Goal: Check status: Check status

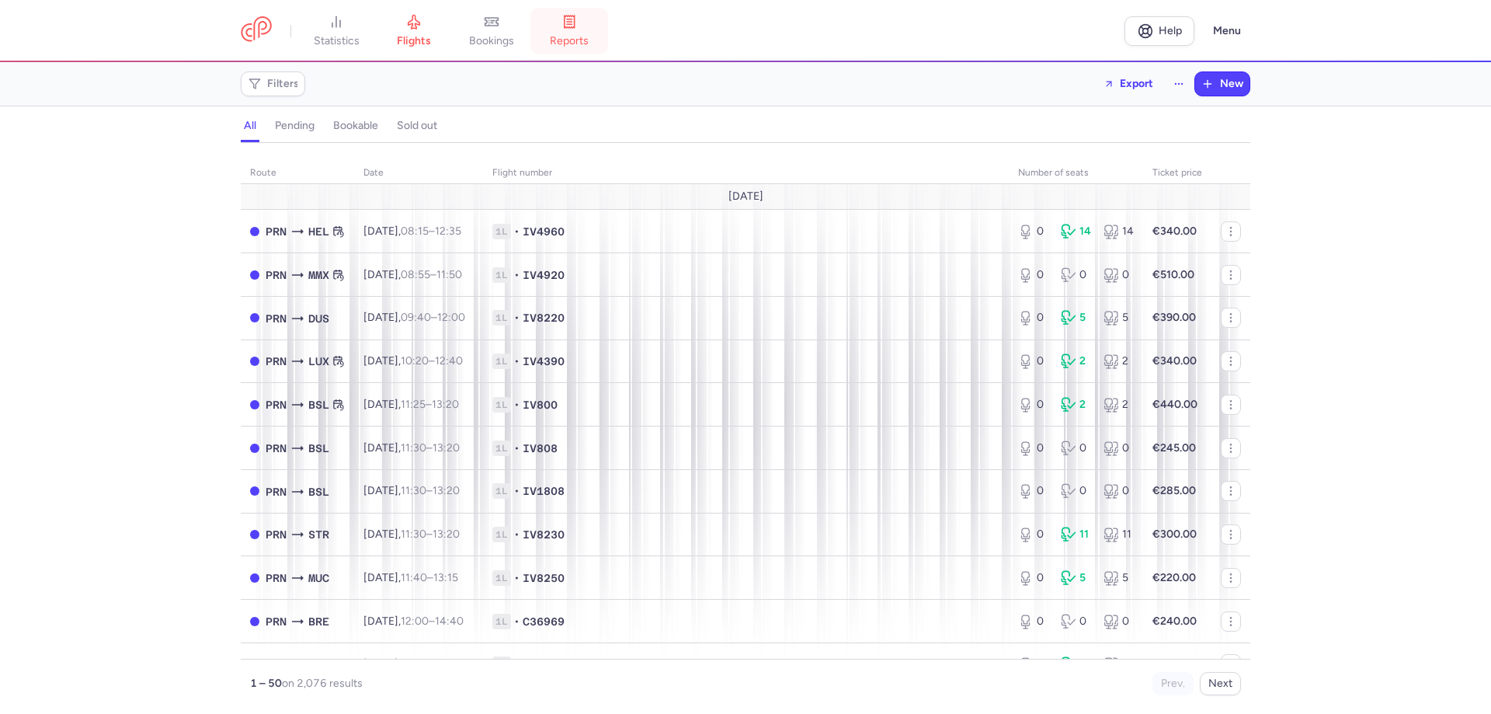
click at [589, 28] on link "reports" at bounding box center [570, 31] width 78 height 34
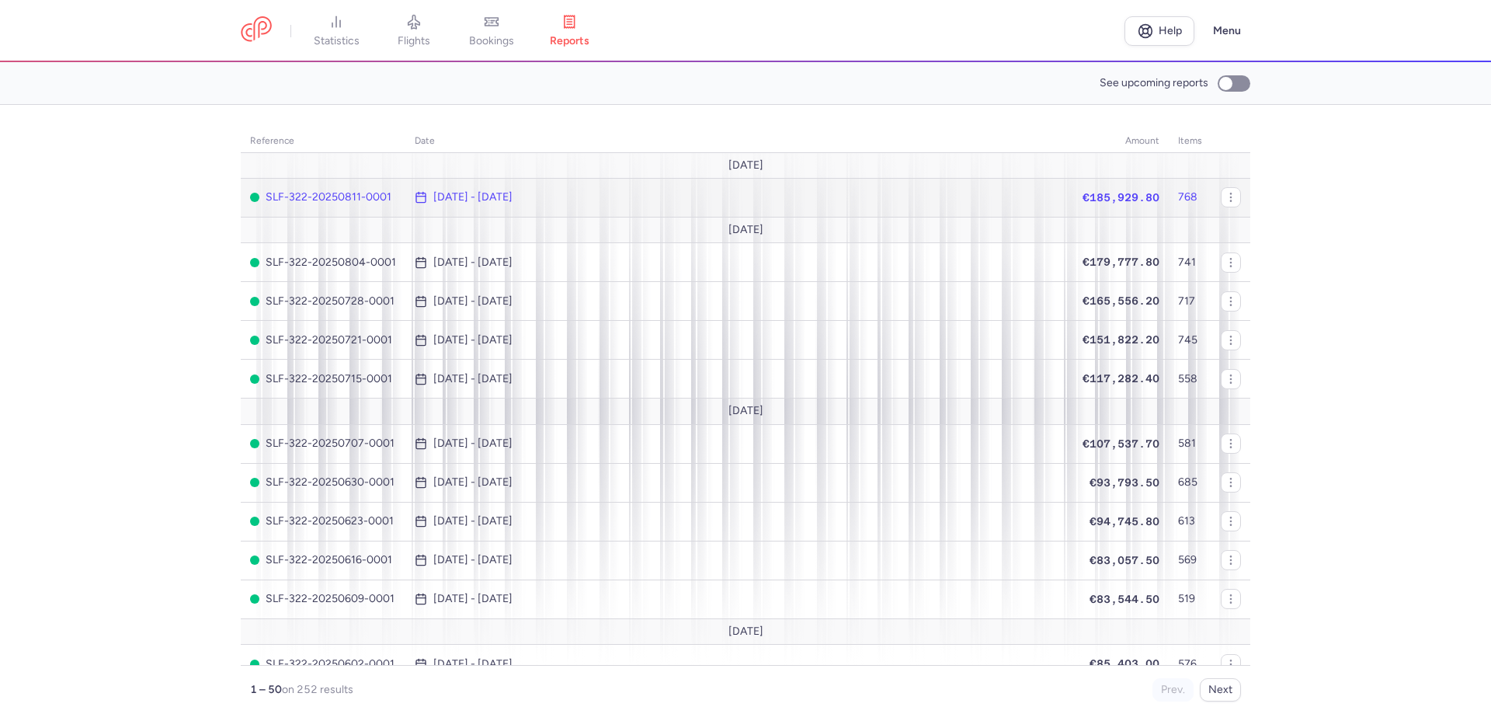
click at [656, 200] on span "[DATE] - [DATE]" at bounding box center [739, 197] width 649 height 12
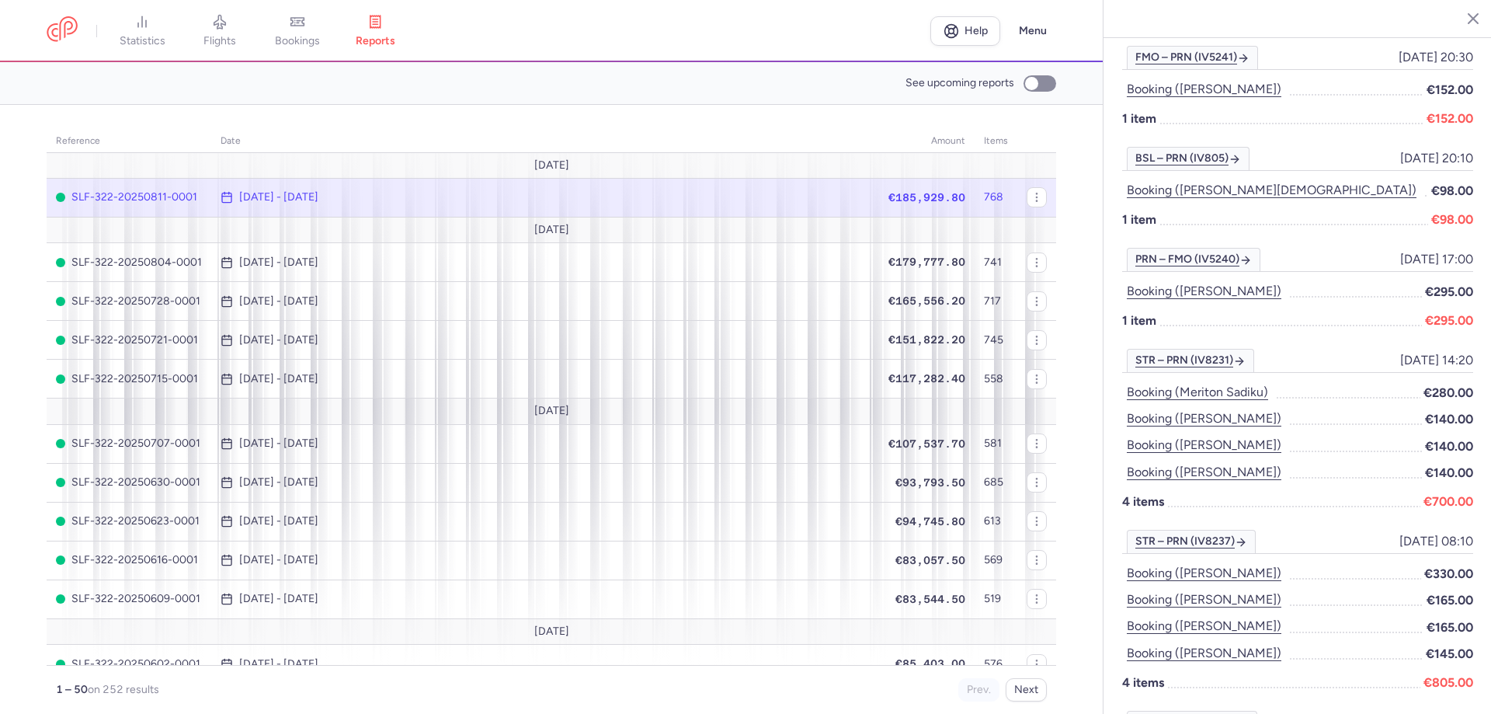
scroll to position [3043, 0]
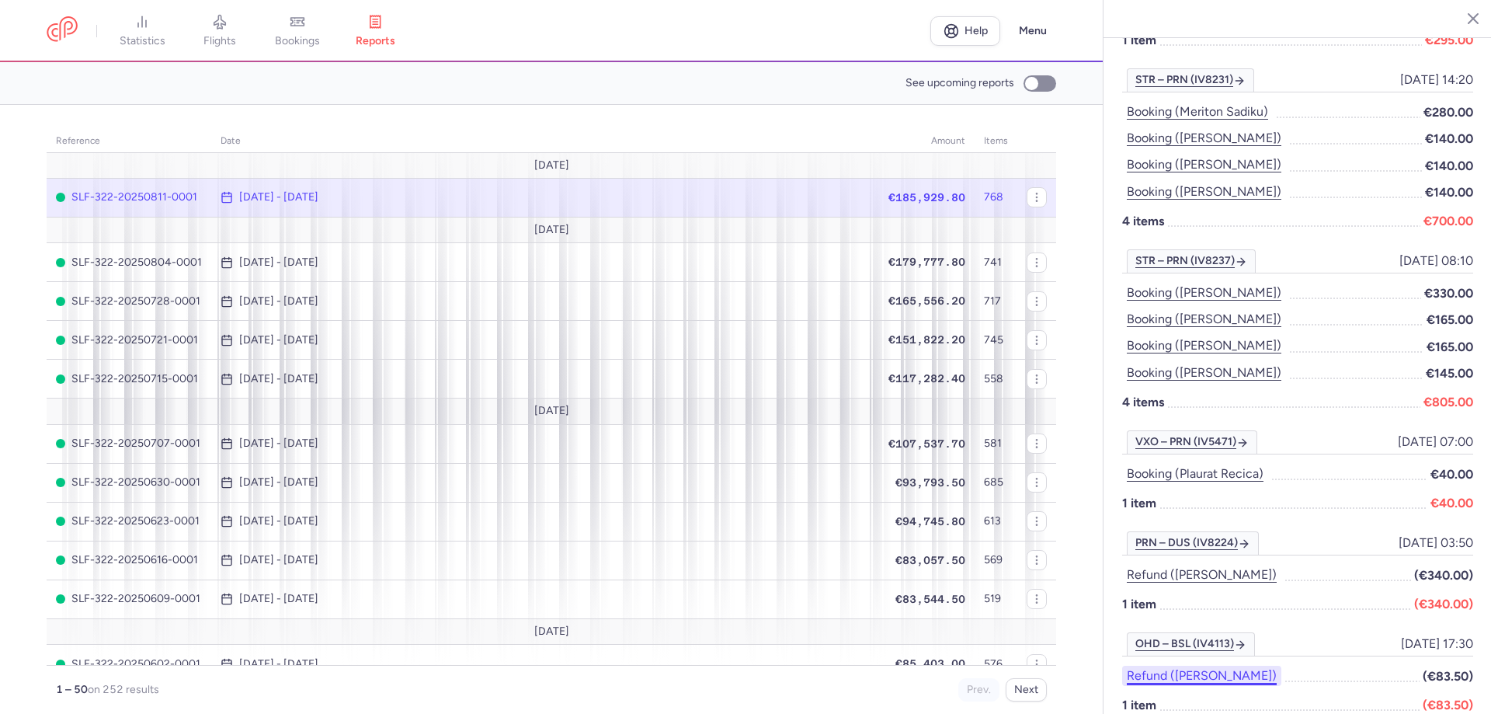
click at [1219, 666] on button "Refund ([PERSON_NAME])" at bounding box center [1201, 676] width 159 height 20
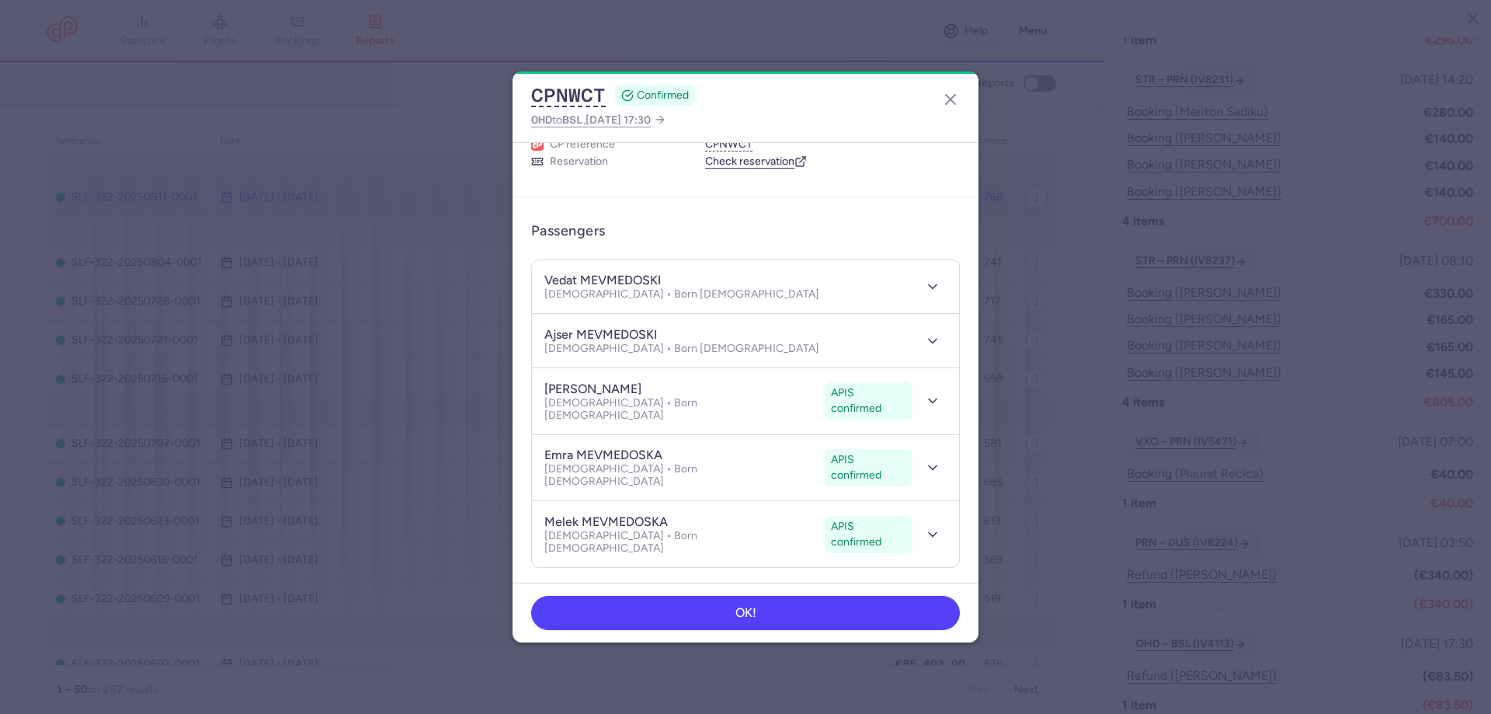
scroll to position [78, 0]
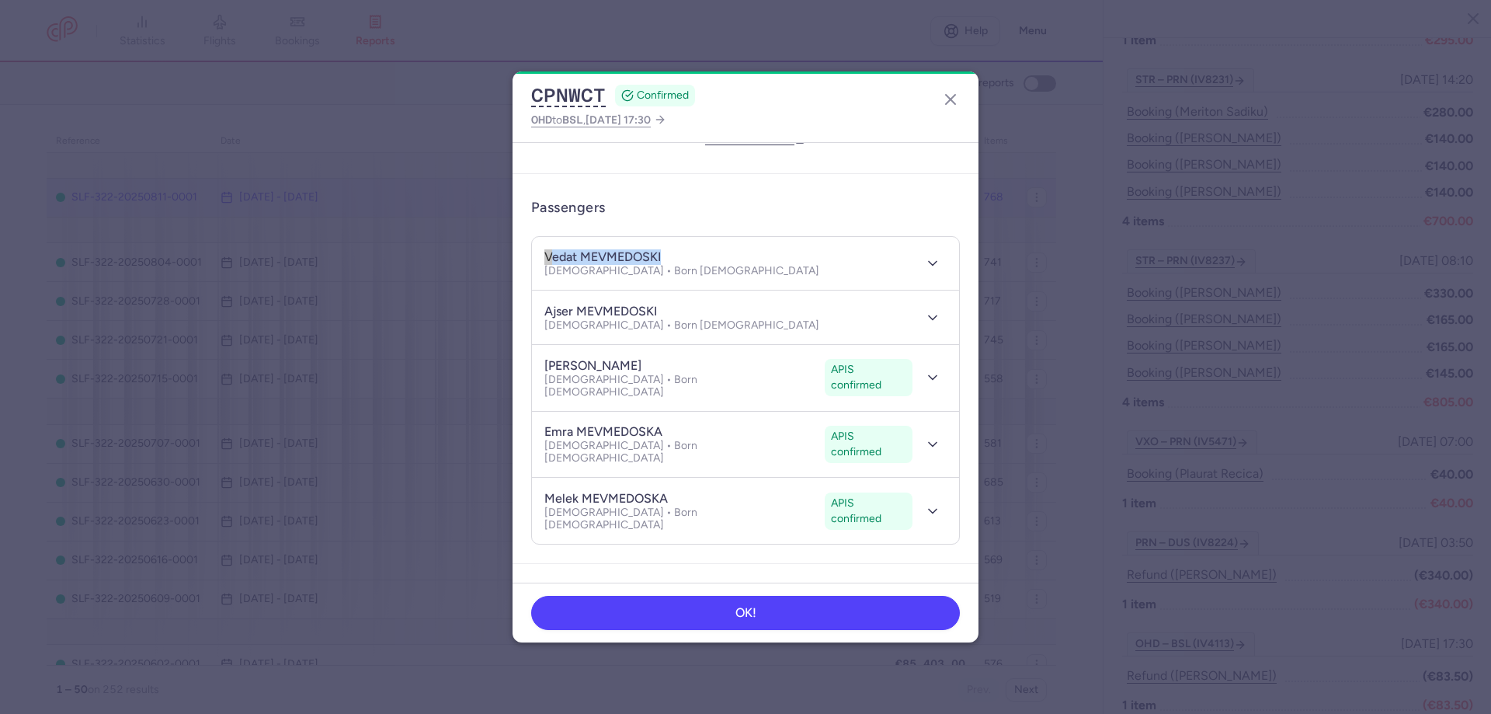
drag, startPoint x: 545, startPoint y: 257, endPoint x: 675, endPoint y: 256, distance: 130.5
click at [675, 256] on div "vedat MEVMEDOSKI [DEMOGRAPHIC_DATA] • Born [DEMOGRAPHIC_DATA]" at bounding box center [729, 263] width 368 height 29
copy h4 "vedat MEVMEDOSKI"
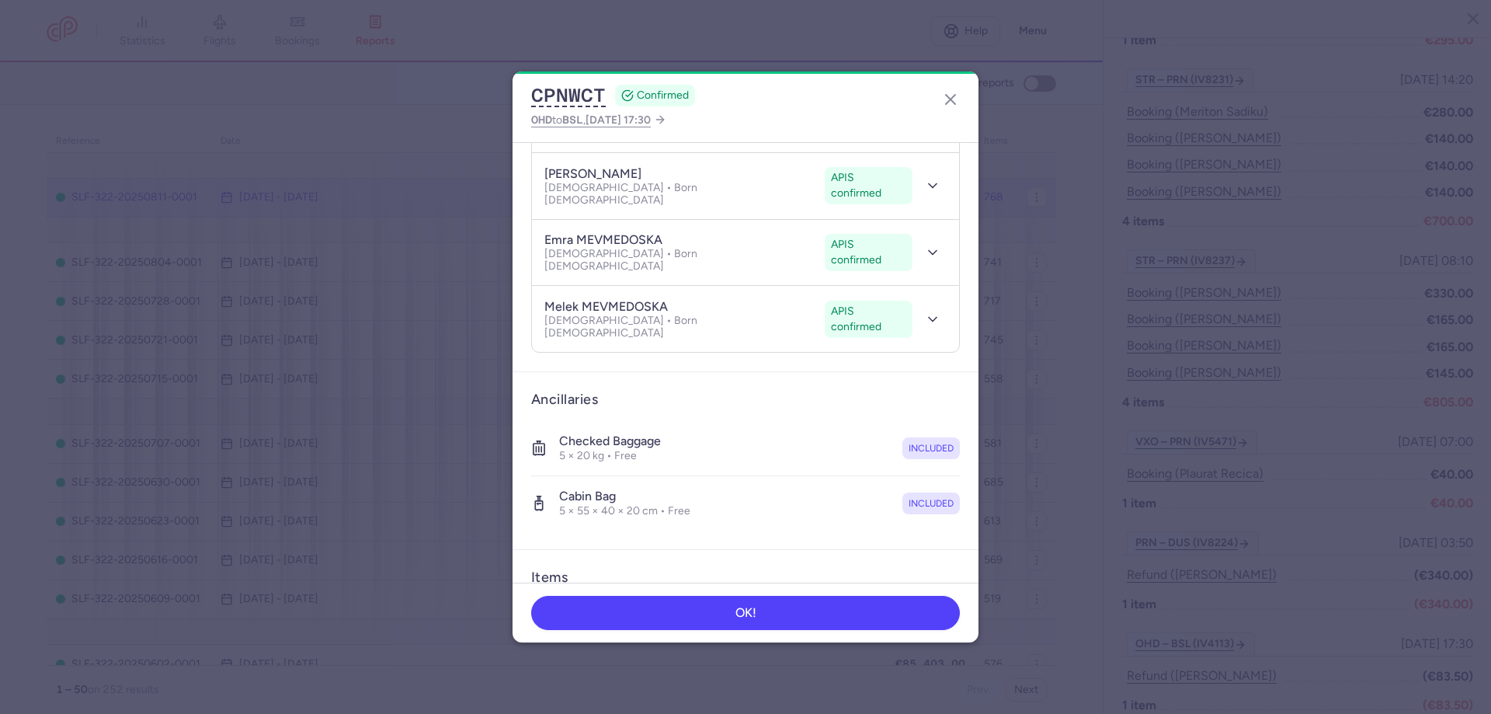
scroll to position [544, 0]
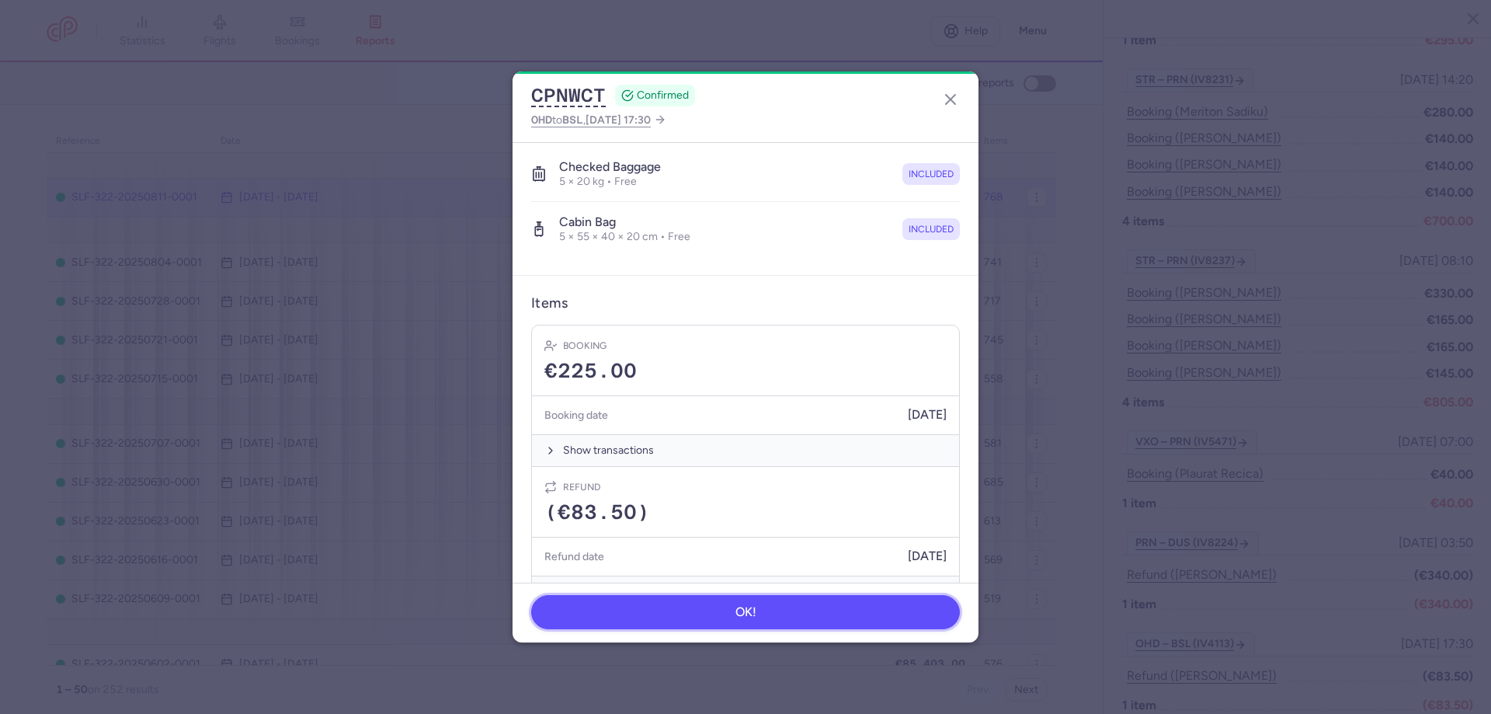
click at [772, 628] on button "OK!" at bounding box center [745, 612] width 429 height 34
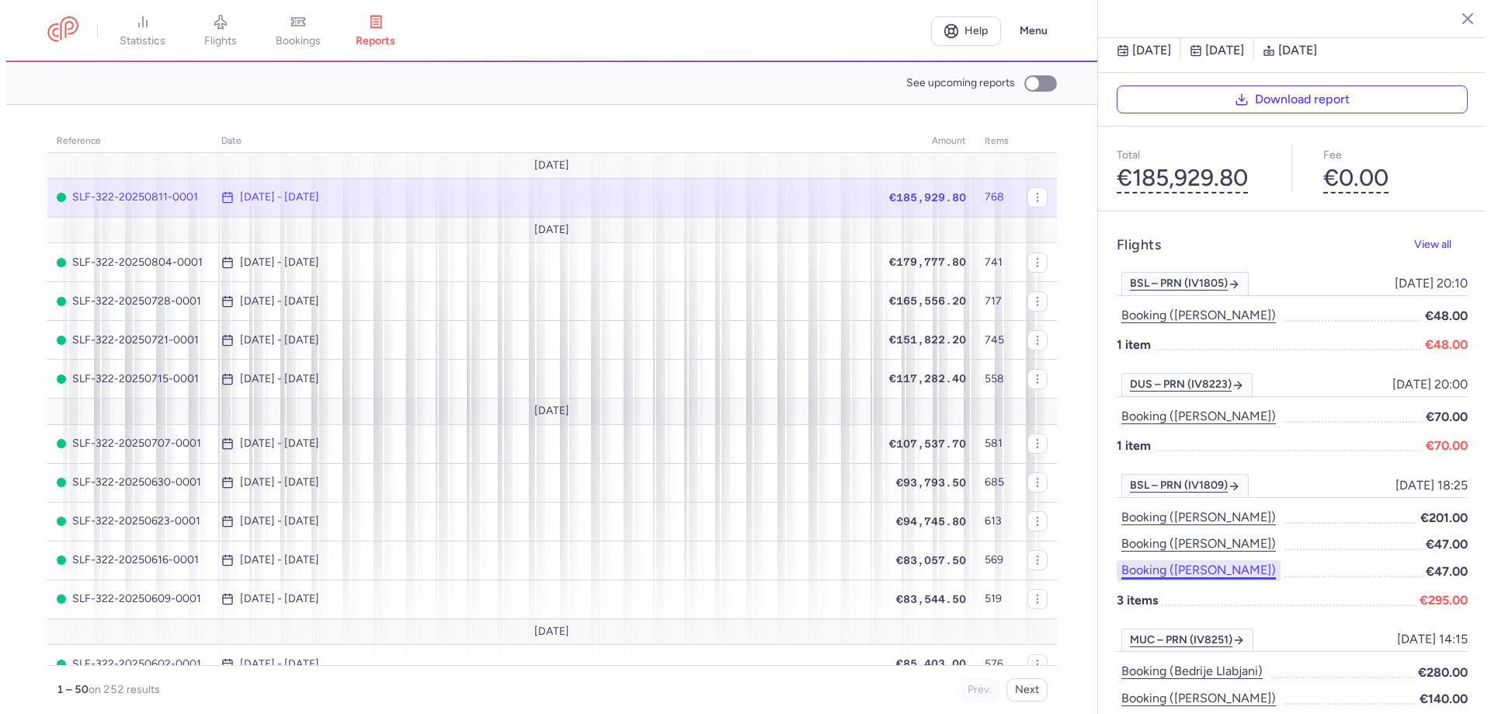
scroll to position [14, 0]
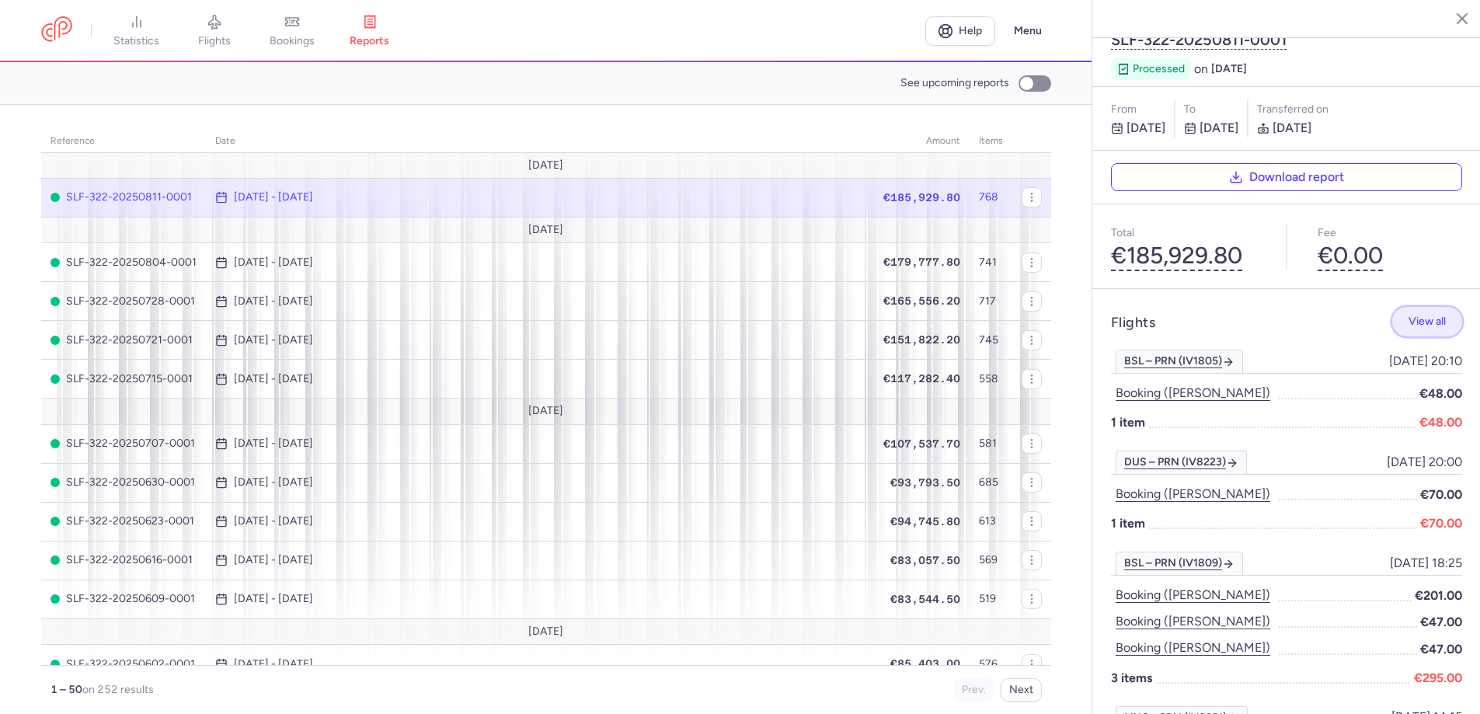
click at [1423, 315] on span "View all" at bounding box center [1426, 321] width 37 height 12
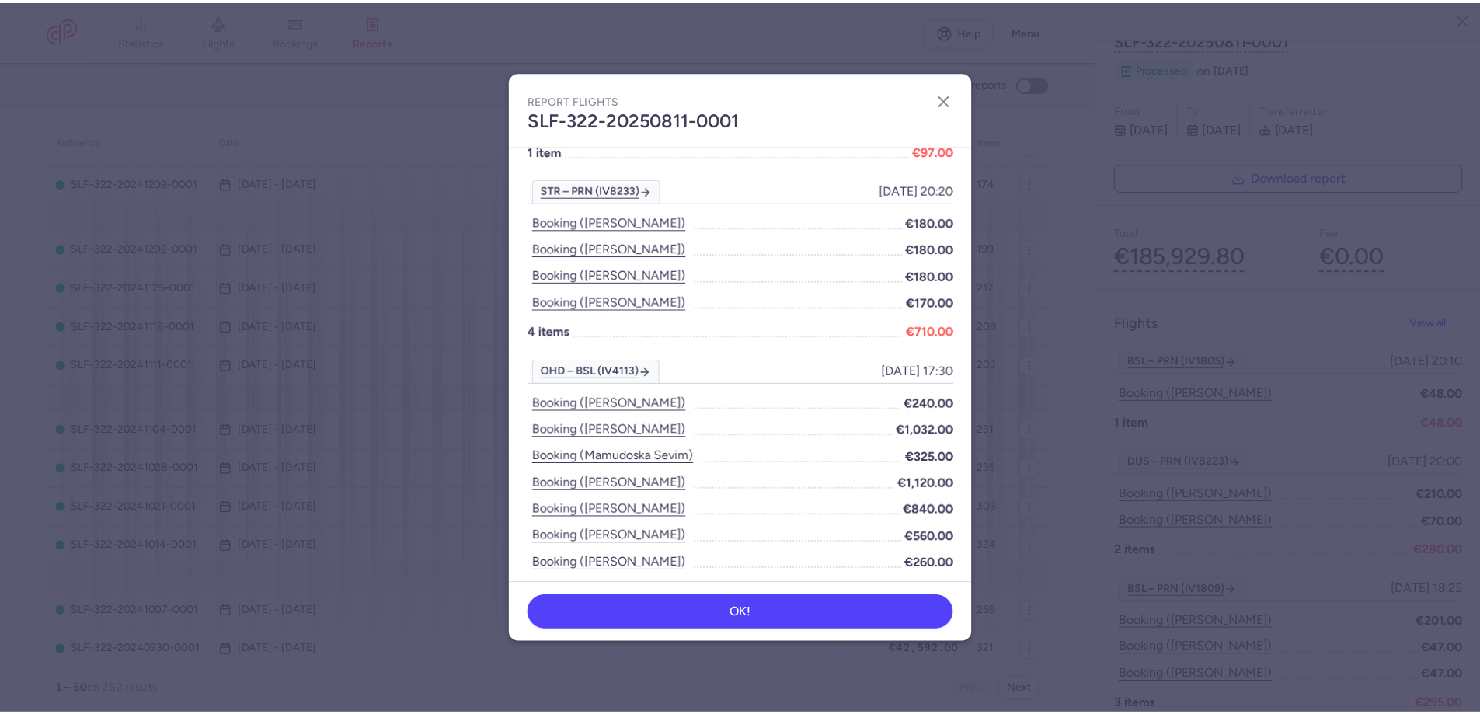
scroll to position [5576, 0]
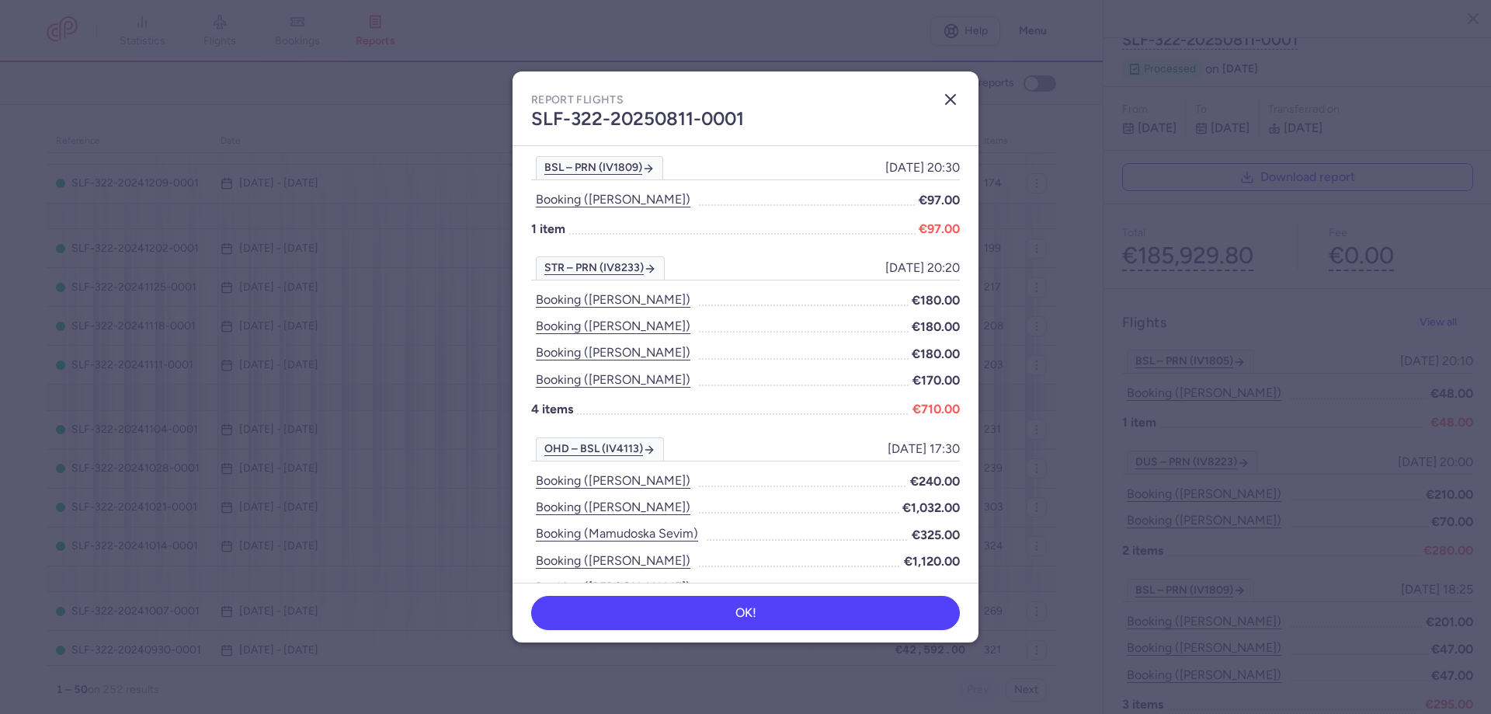
click at [944, 104] on icon "button" at bounding box center [950, 99] width 19 height 19
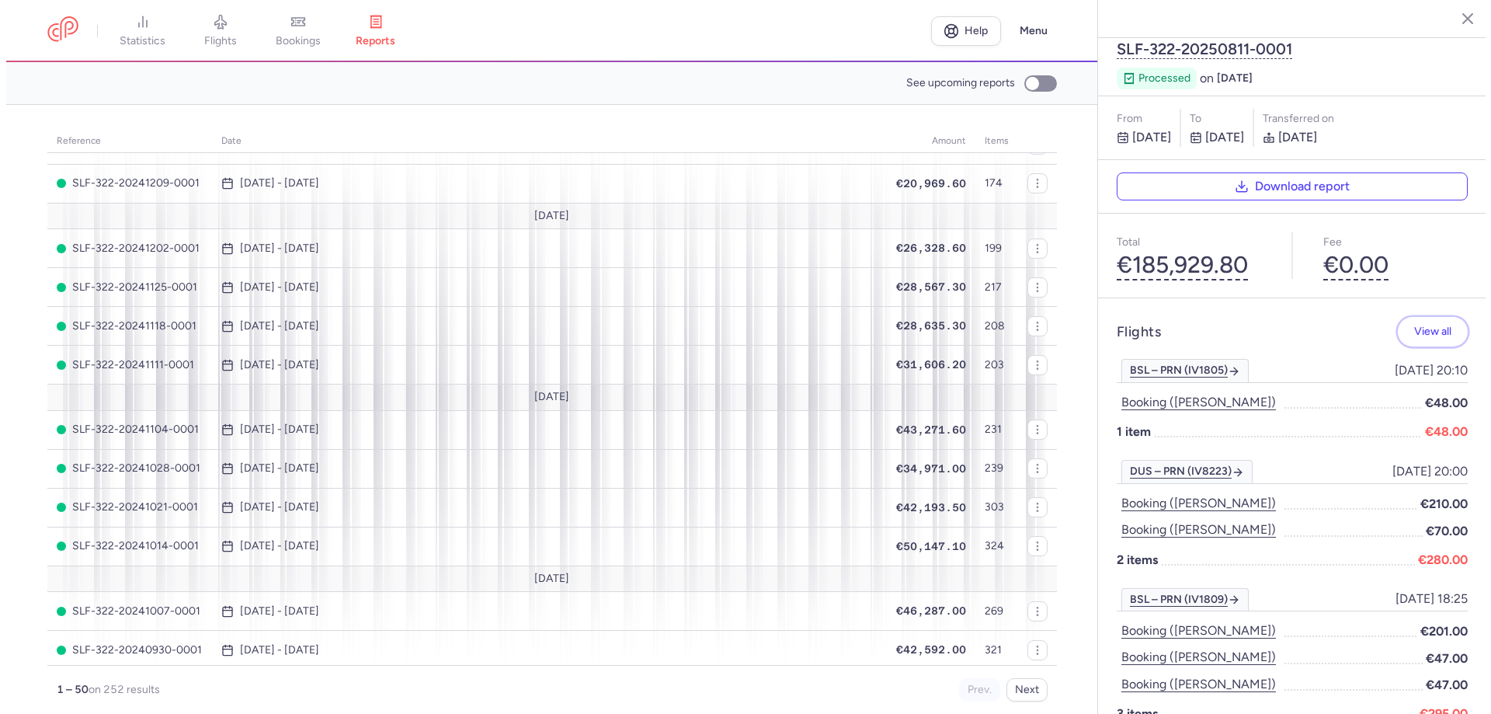
scroll to position [0, 0]
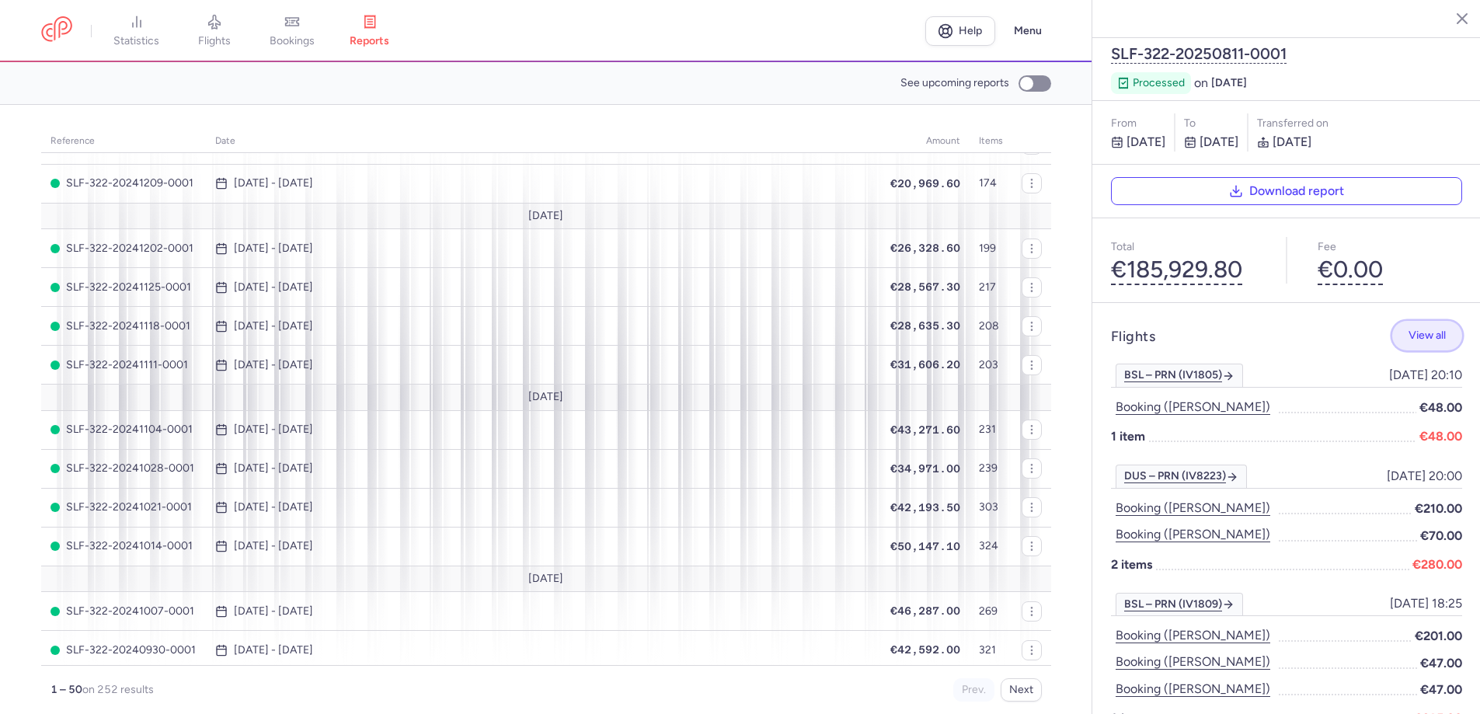
click at [1408, 329] on span "View all" at bounding box center [1426, 335] width 37 height 12
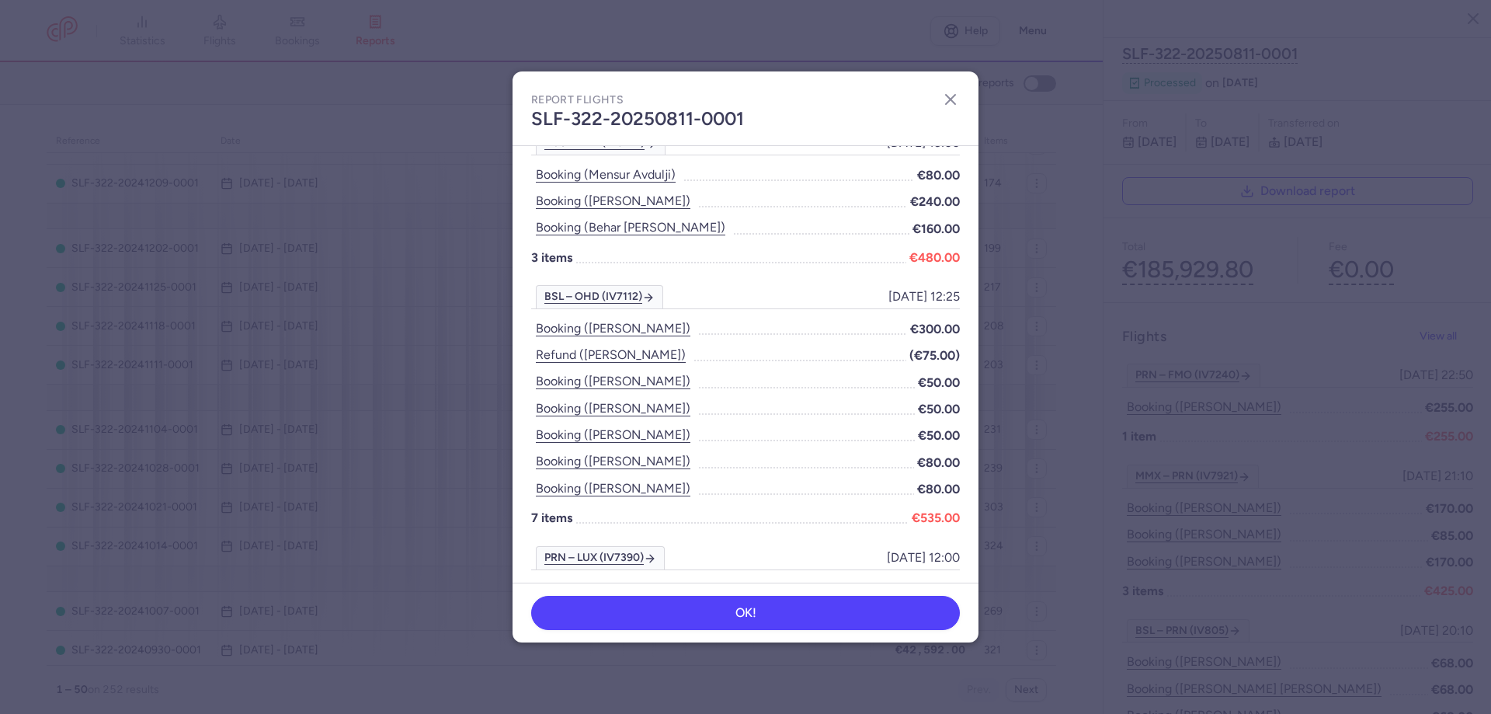
scroll to position [1621, 0]
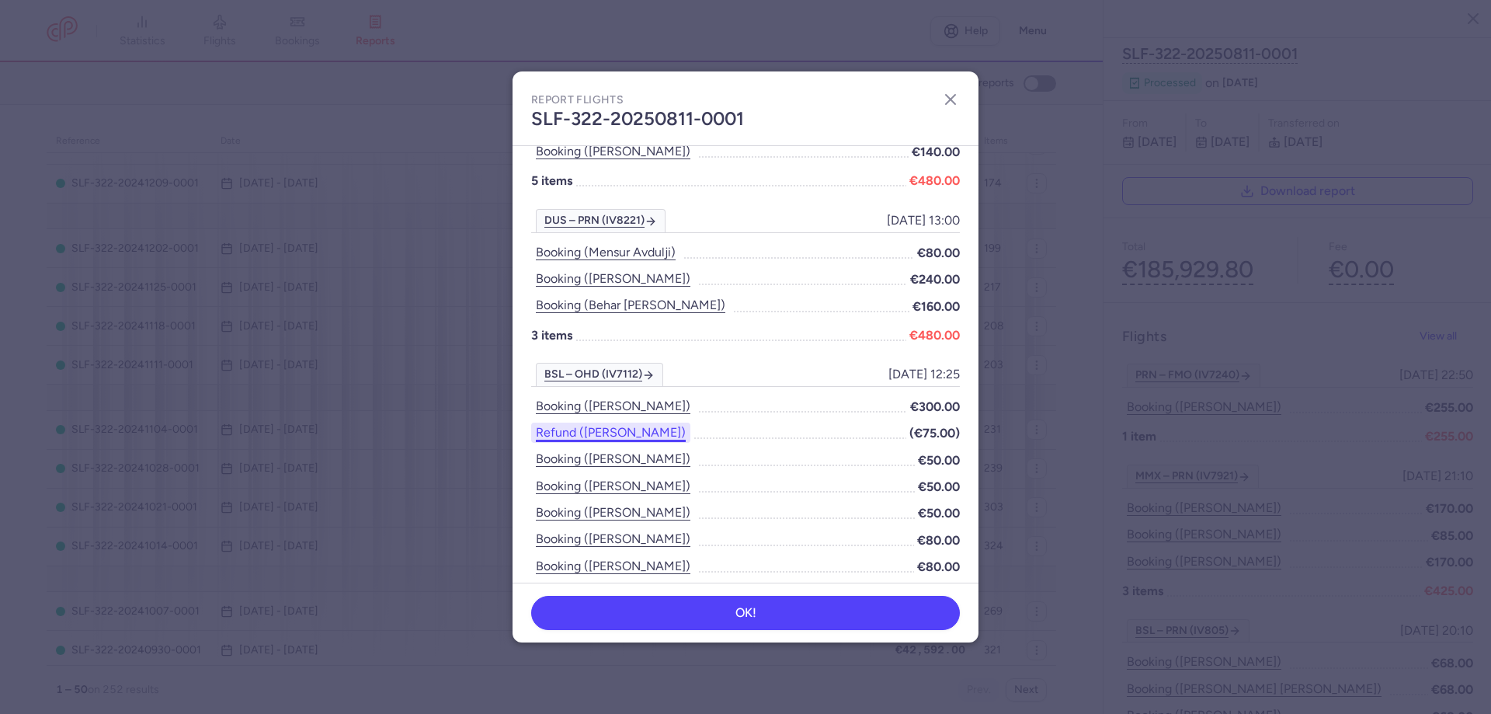
click at [666, 436] on button "Refund ([PERSON_NAME])" at bounding box center [610, 433] width 159 height 20
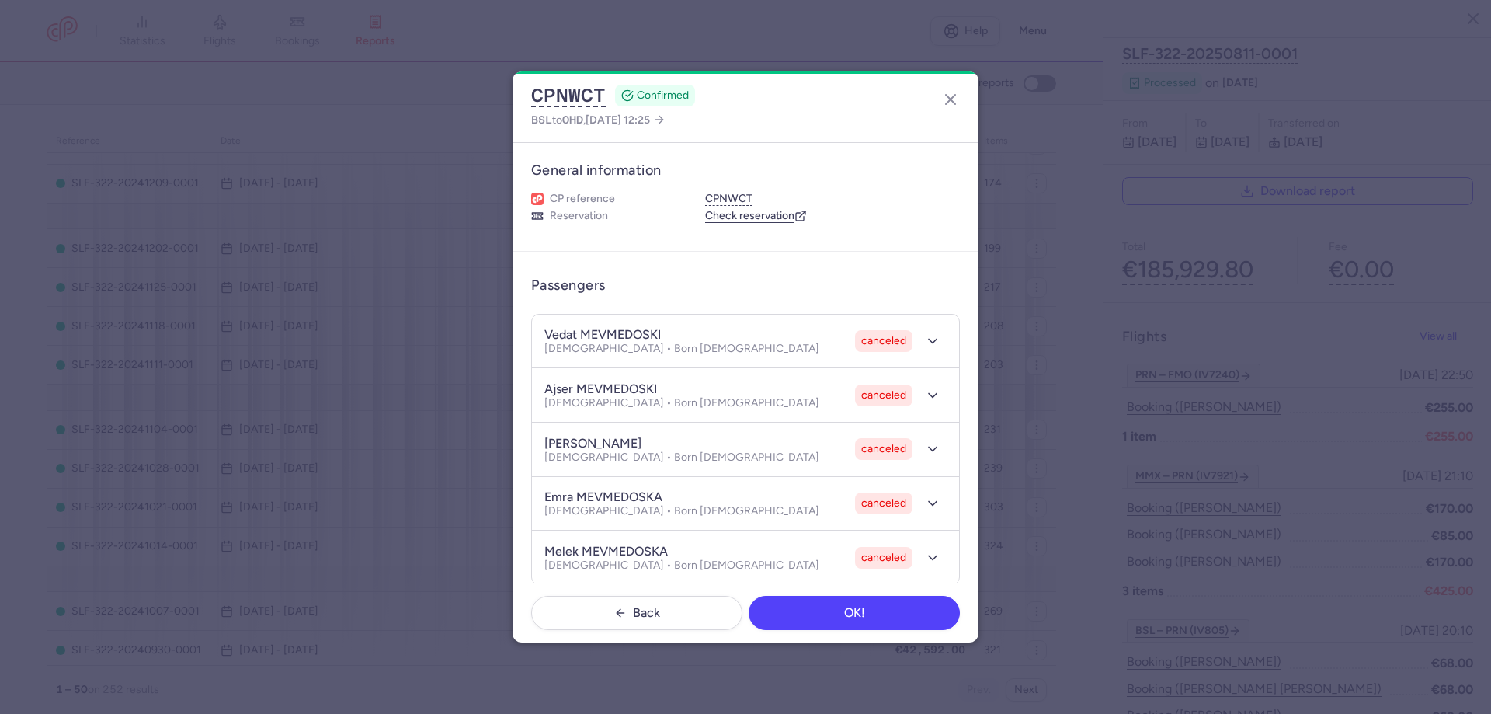
scroll to position [551, 0]
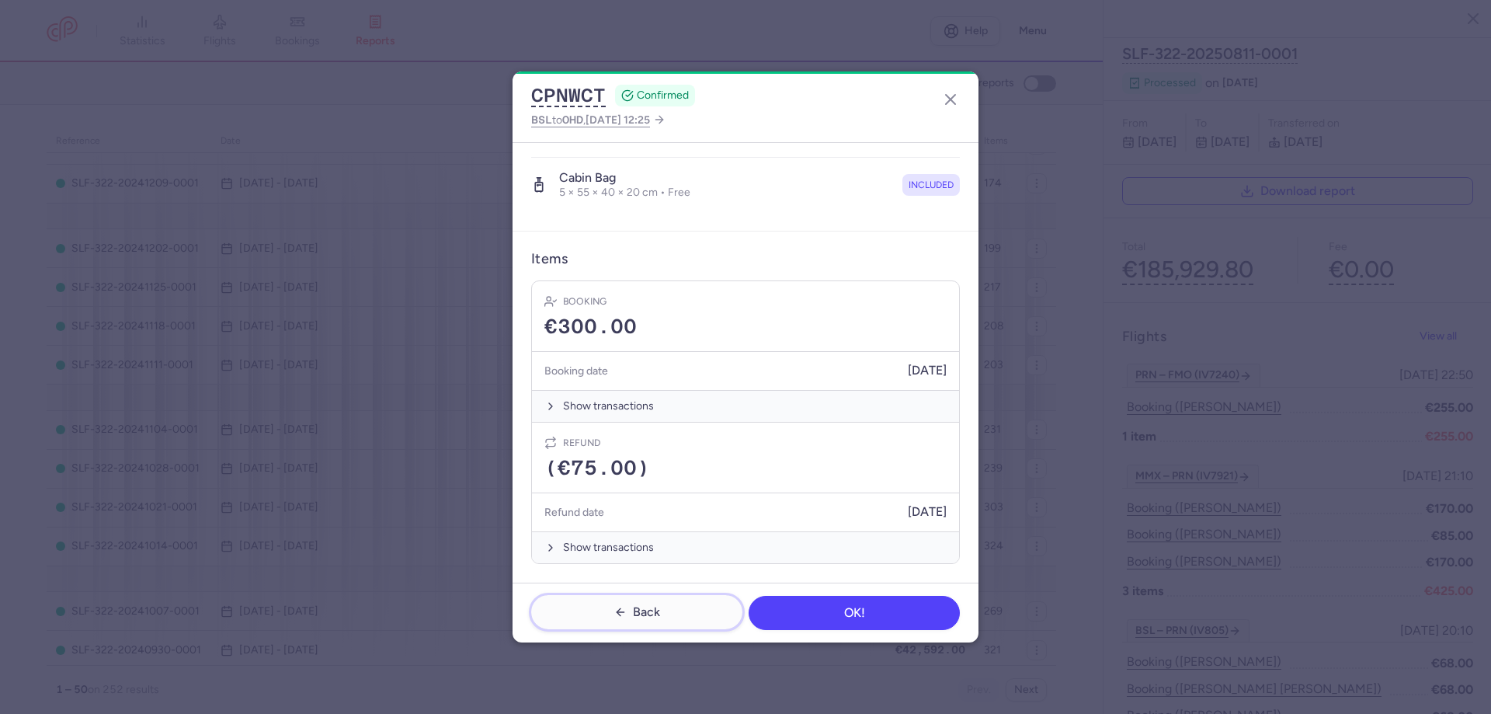
click at [642, 612] on span "Back" at bounding box center [646, 612] width 27 height 14
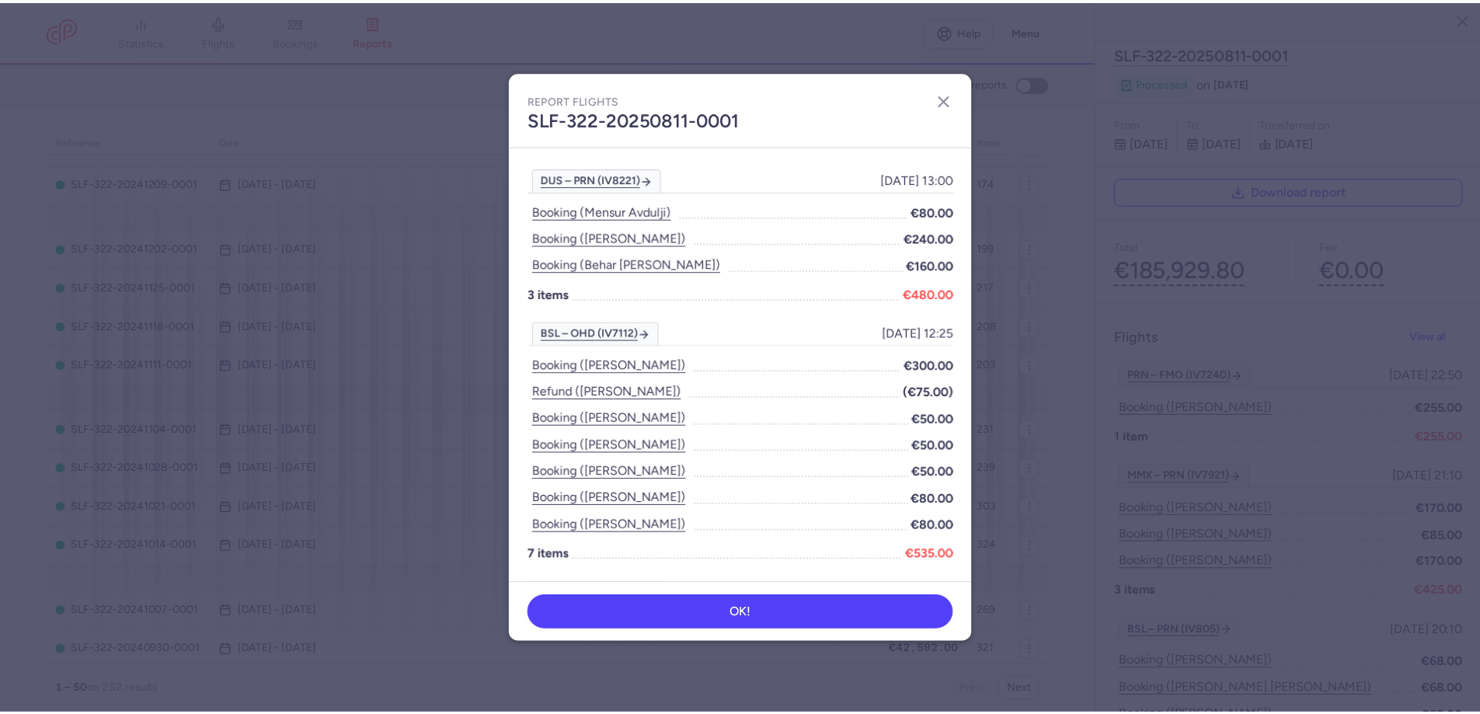
scroll to position [2563, 0]
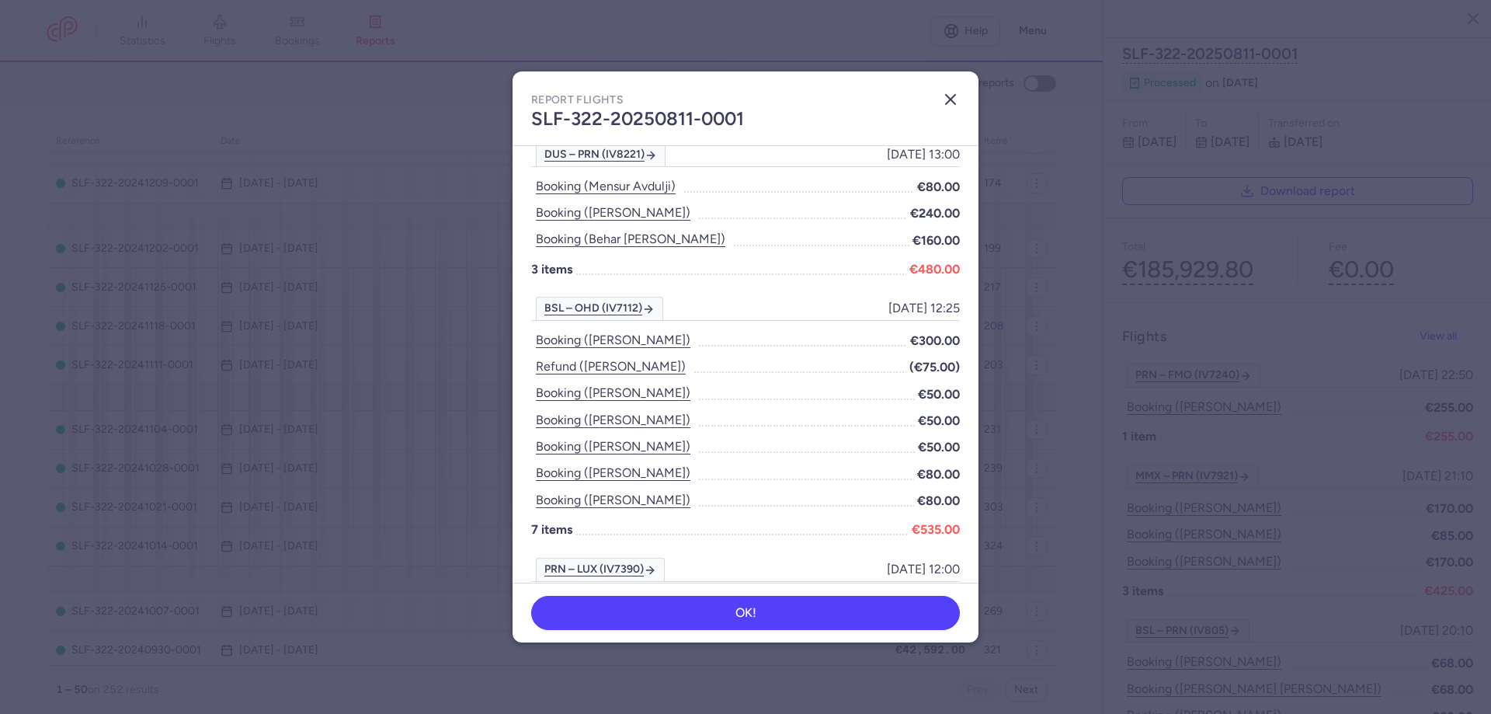
click at [948, 105] on icon "button" at bounding box center [950, 99] width 19 height 19
